Goal: Submit feedback/report problem

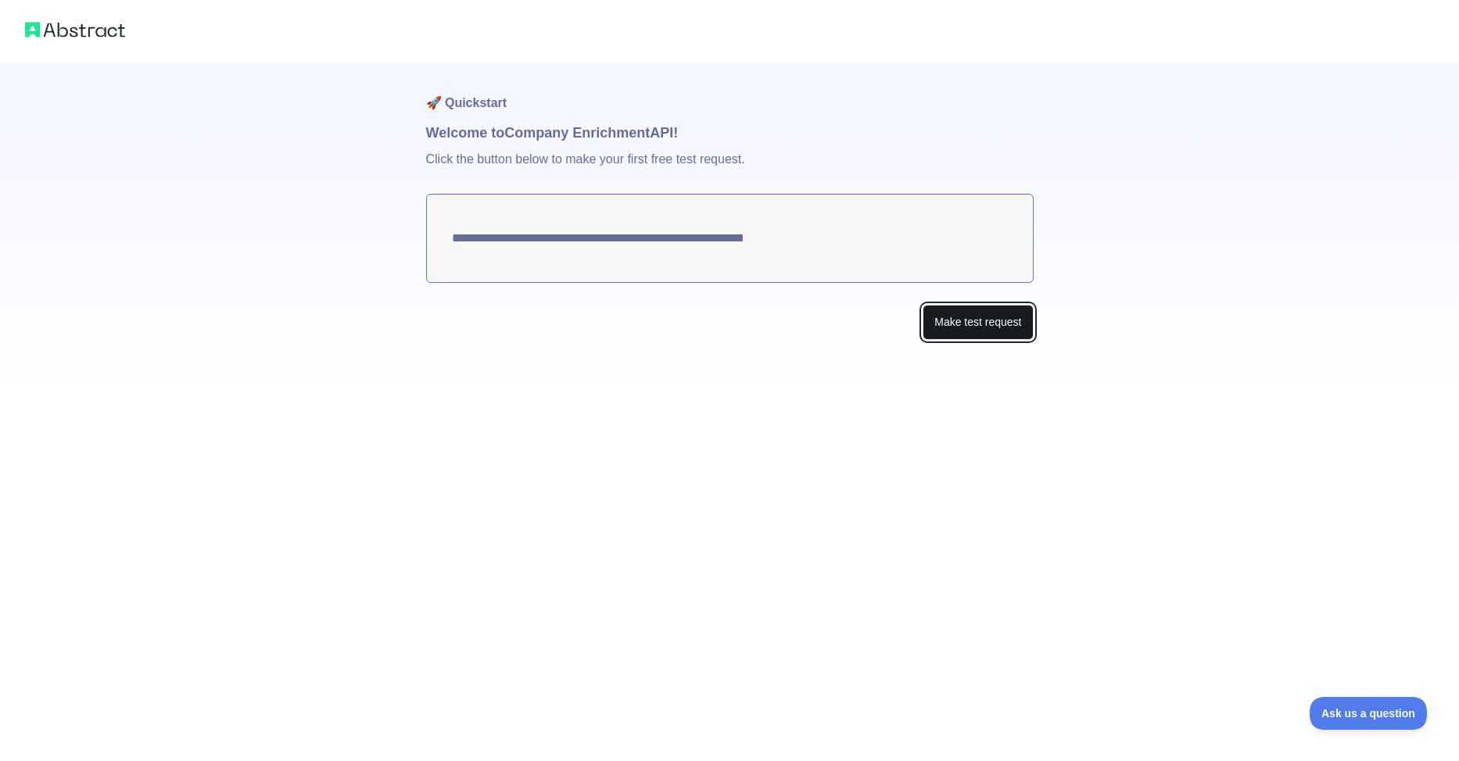
click at [968, 311] on button "Make test request" at bounding box center [977, 322] width 110 height 35
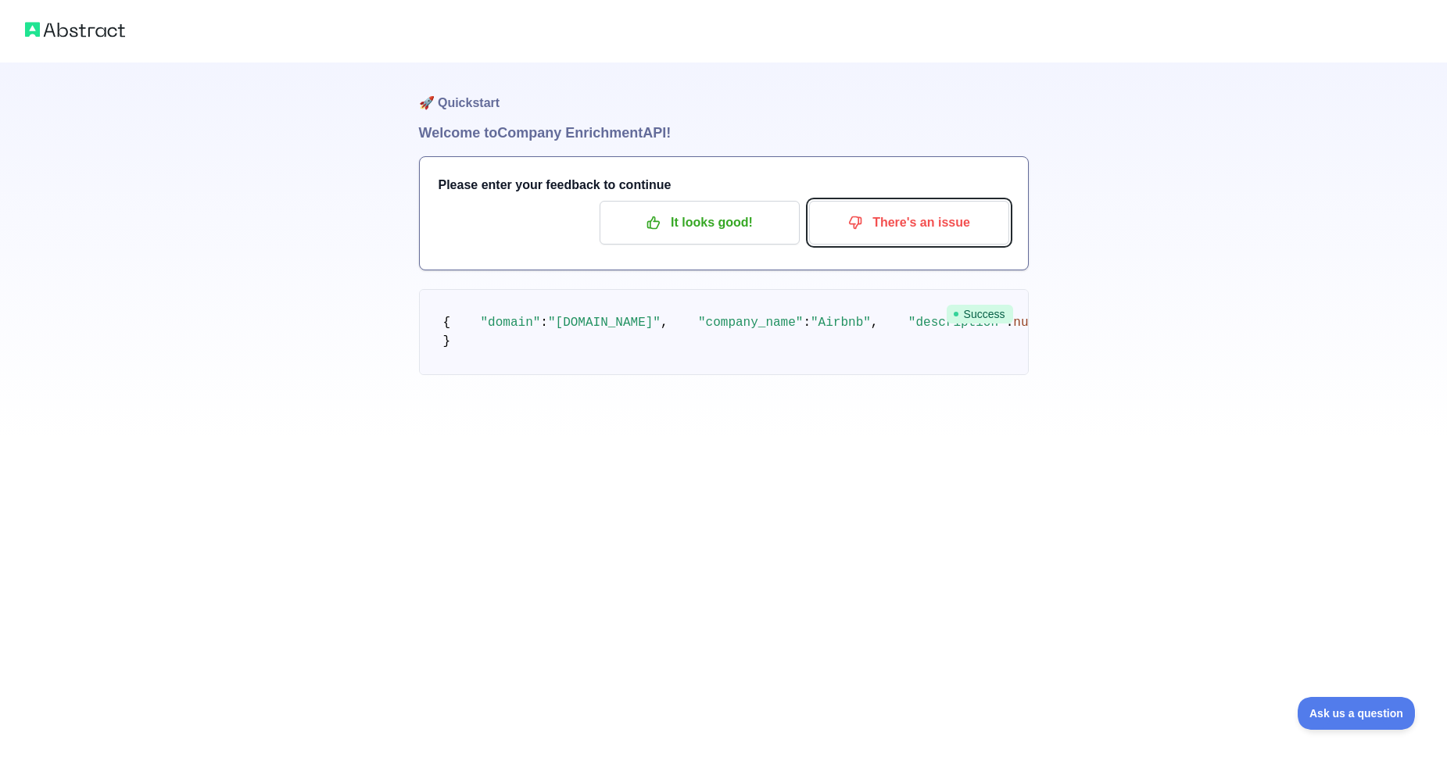
drag, startPoint x: 930, startPoint y: 224, endPoint x: 775, endPoint y: 366, distance: 210.3
click at [775, 366] on div "🚀 Quickstart Welcome to Company Enrichment API! Please enter your feedback to c…" at bounding box center [724, 250] width 610 height 375
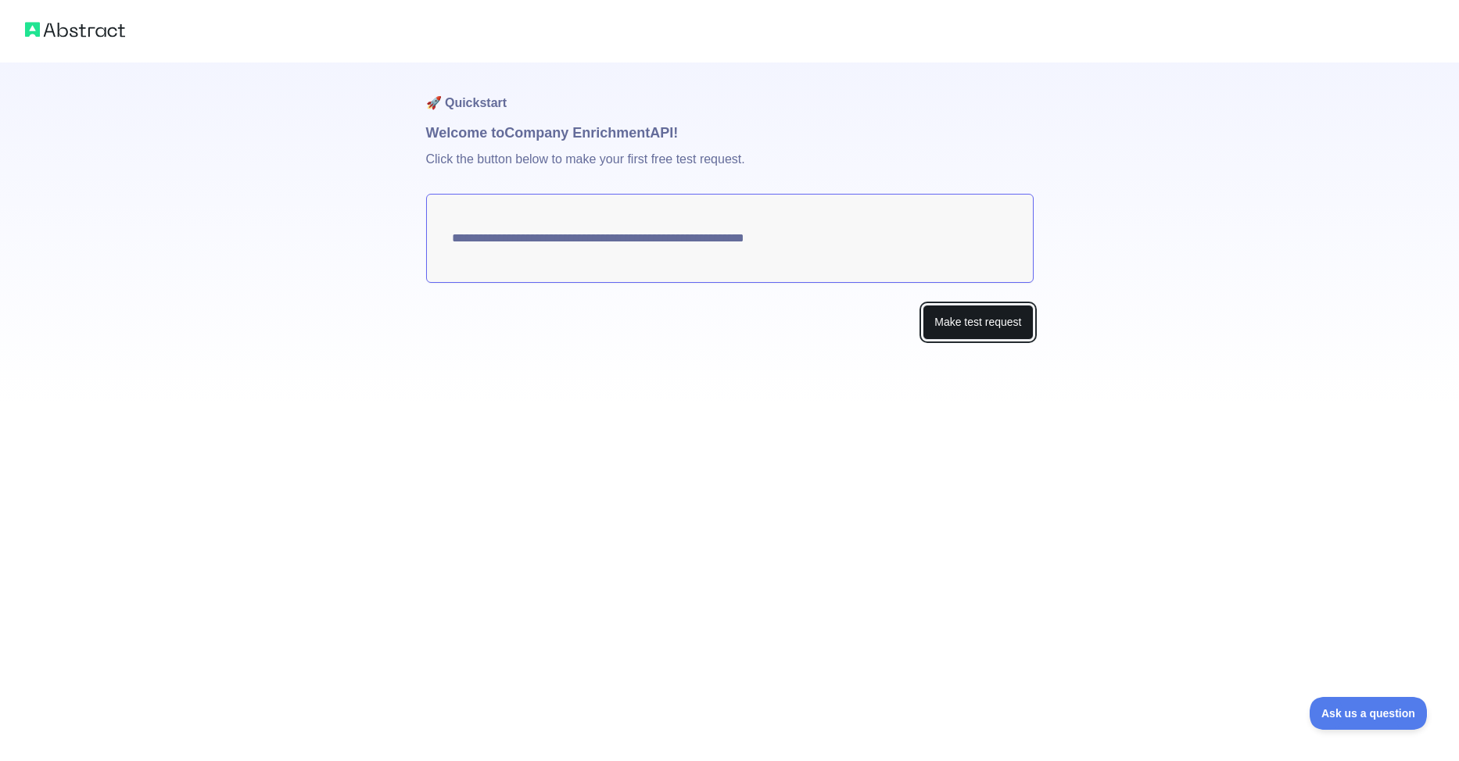
click at [953, 328] on button "Make test request" at bounding box center [977, 322] width 110 height 35
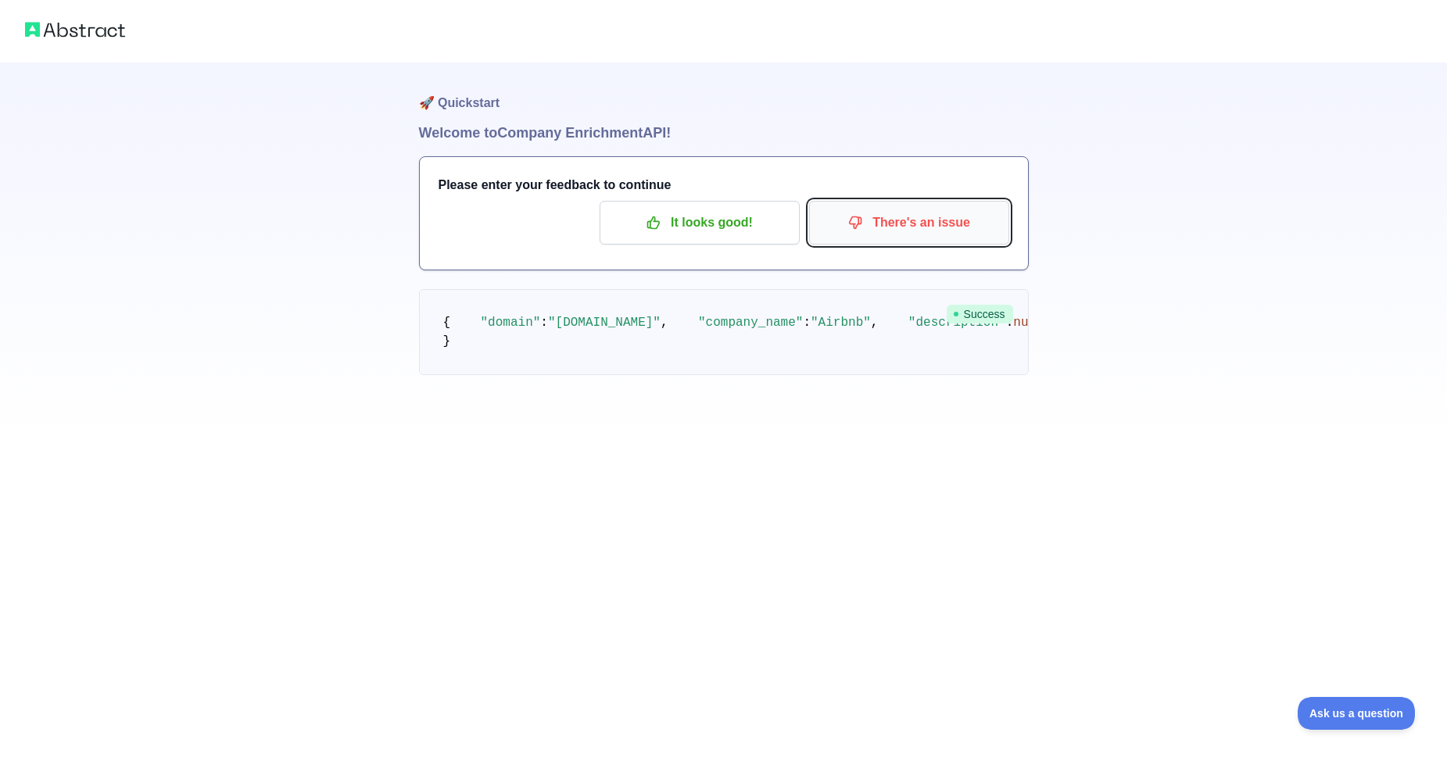
click at [911, 217] on p "There's an issue" at bounding box center [909, 222] width 177 height 27
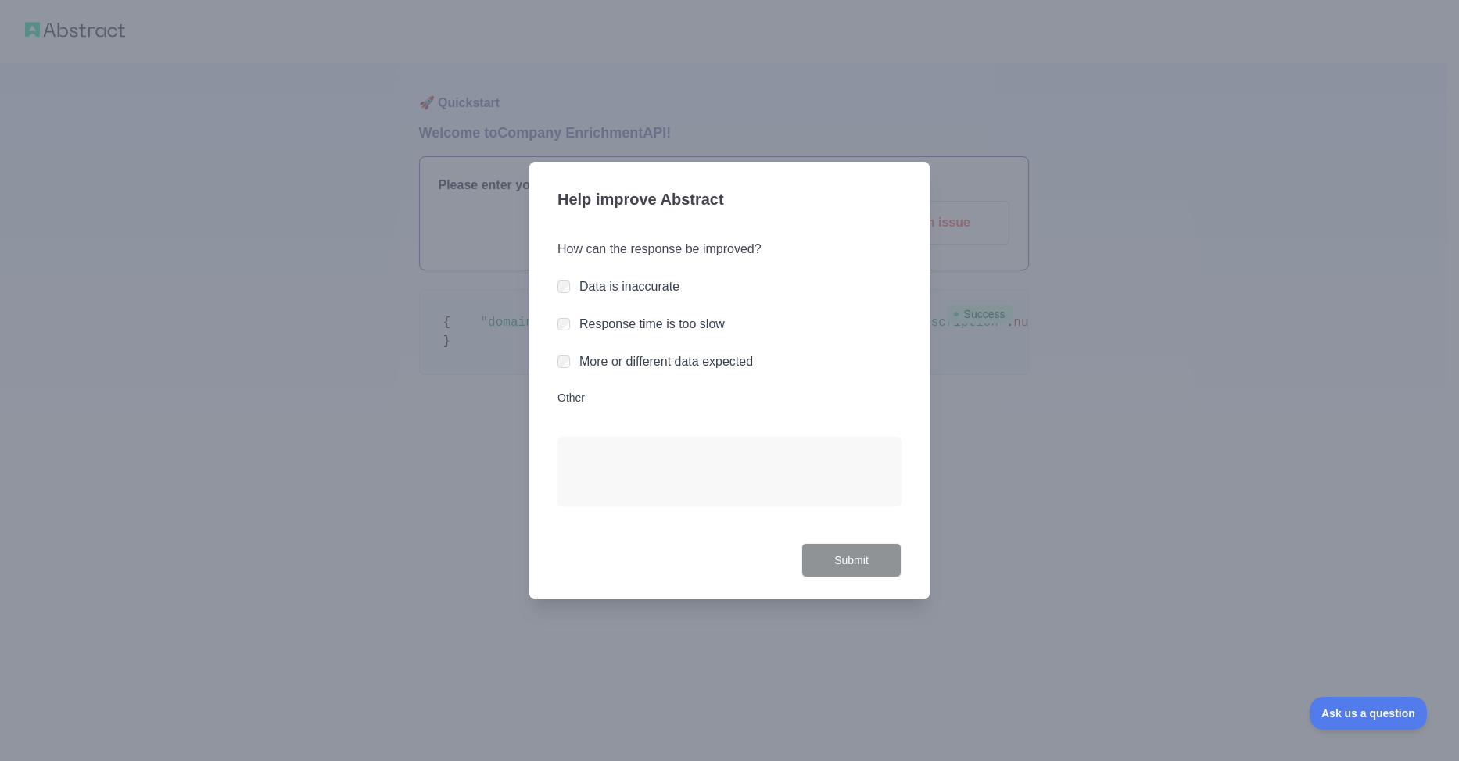
click at [628, 286] on label "Data is inaccurate" at bounding box center [629, 286] width 100 height 13
click at [868, 557] on button "Submit" at bounding box center [851, 560] width 100 height 35
